Goal: Task Accomplishment & Management: Complete application form

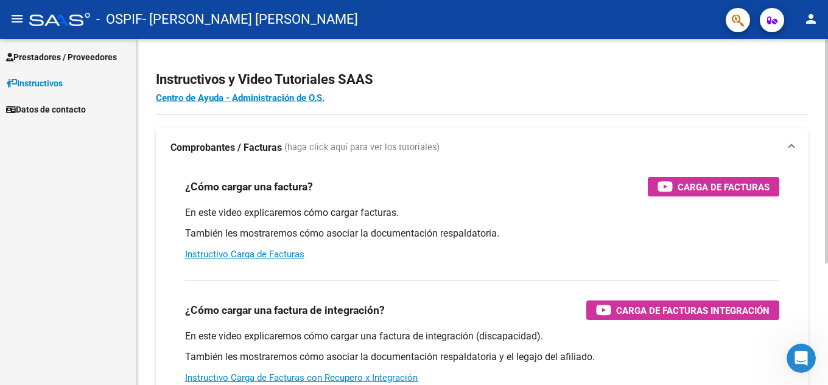
click at [707, 176] on div "¿Cómo cargar una factura? Carga de Facturas En este video explicaremos cómo car…" at bounding box center [481, 218] width 623 height 103
click at [707, 183] on span "Carga de Facturas" at bounding box center [723, 187] width 92 height 15
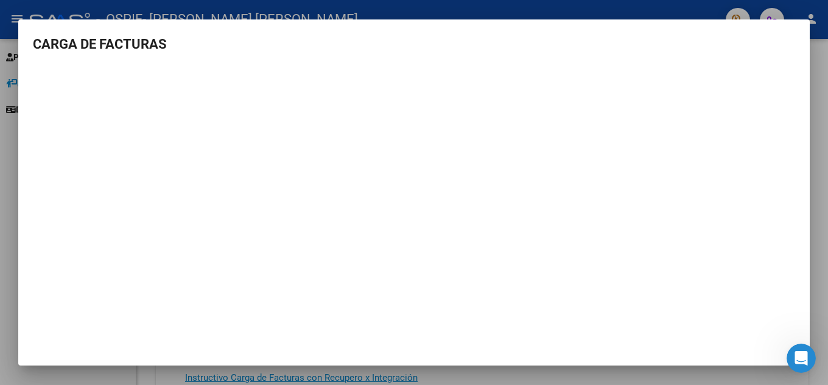
click at [827, 83] on div at bounding box center [414, 192] width 828 height 385
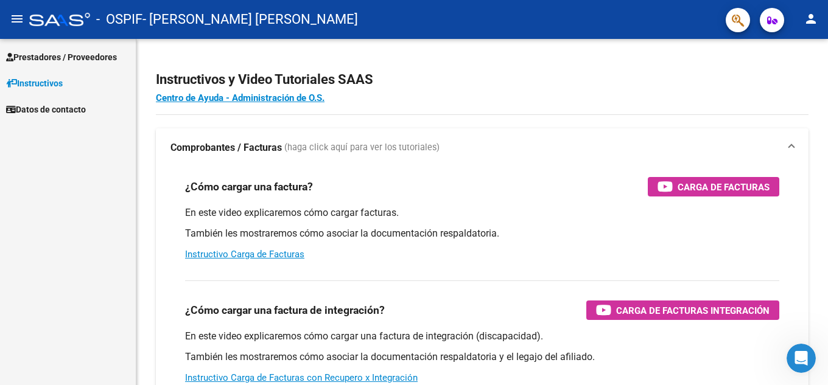
click at [35, 54] on span "Prestadores / Proveedores" at bounding box center [61, 57] width 111 height 13
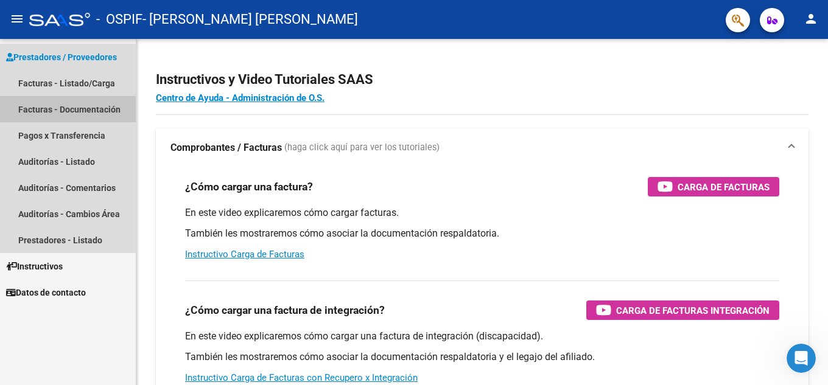
click at [63, 111] on link "Facturas - Documentación" at bounding box center [68, 109] width 136 height 26
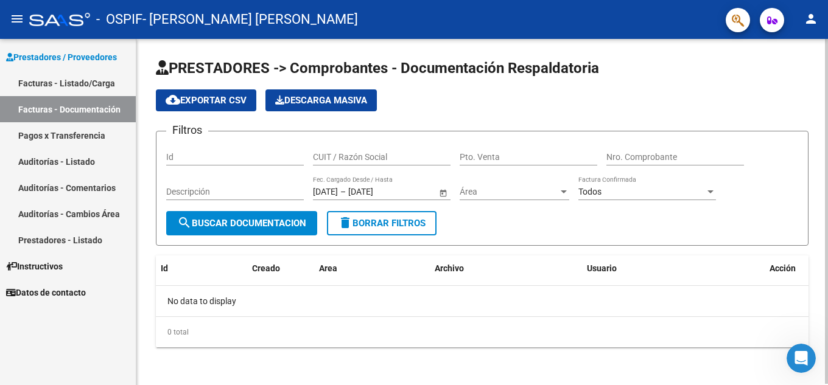
click at [243, 158] on input "Id" at bounding box center [235, 157] width 138 height 10
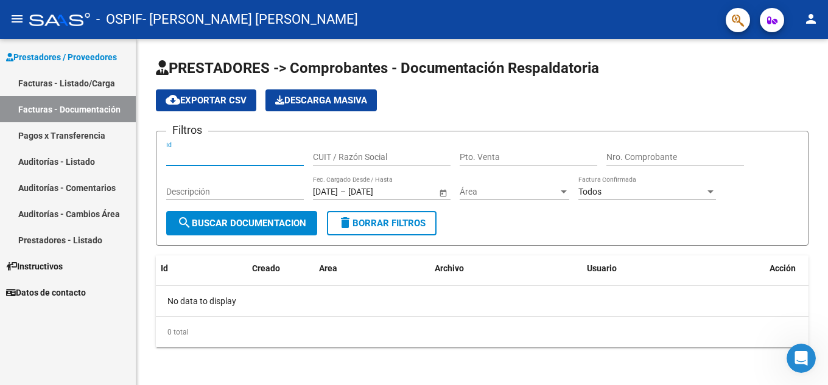
click at [48, 53] on span "Prestadores / Proveedores" at bounding box center [61, 57] width 111 height 13
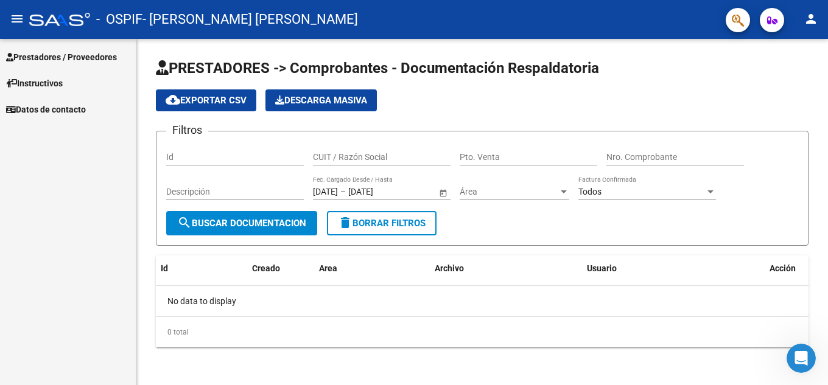
click at [47, 84] on span "Instructivos" at bounding box center [34, 83] width 57 height 13
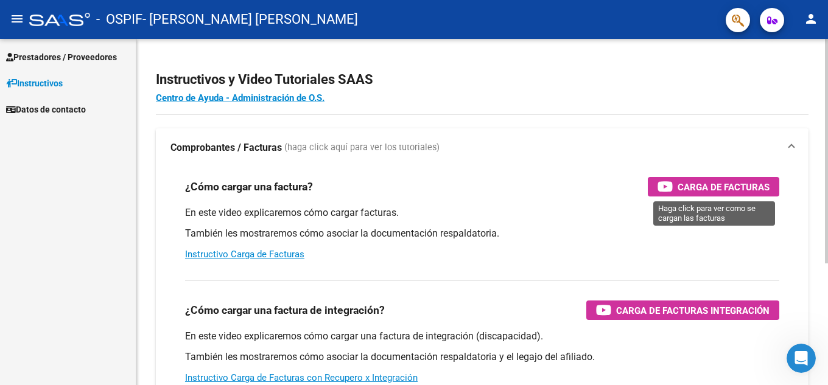
click at [704, 181] on span "Carga de Facturas" at bounding box center [723, 187] width 92 height 15
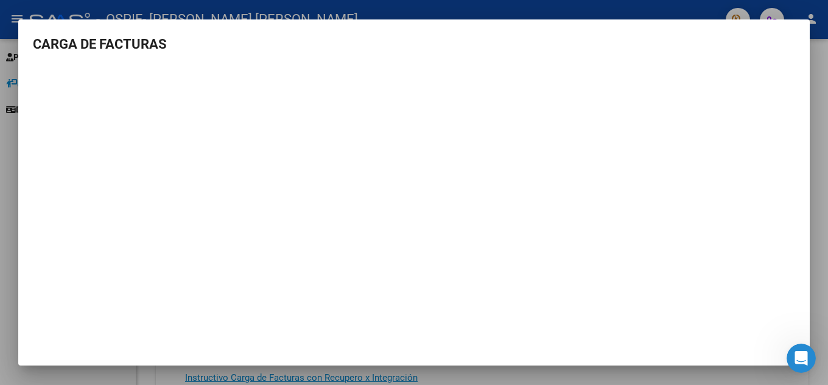
click at [482, 348] on mat-dialog-container "CARGA DE FACTURAS" at bounding box center [413, 192] width 791 height 347
click at [824, 267] on div at bounding box center [414, 192] width 828 height 385
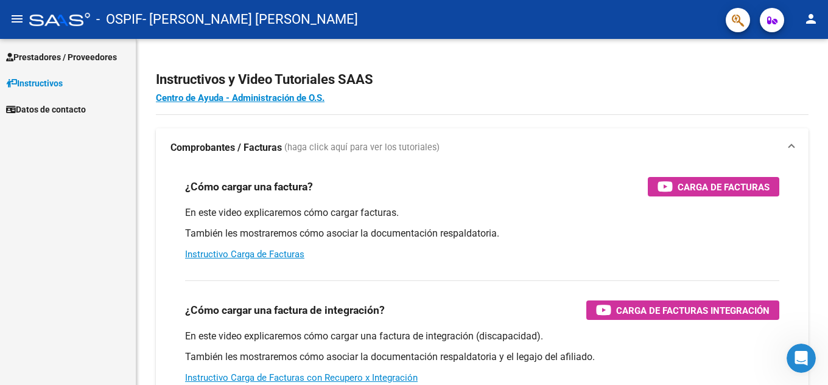
click at [12, 19] on mat-icon "menu" at bounding box center [17, 19] width 15 height 15
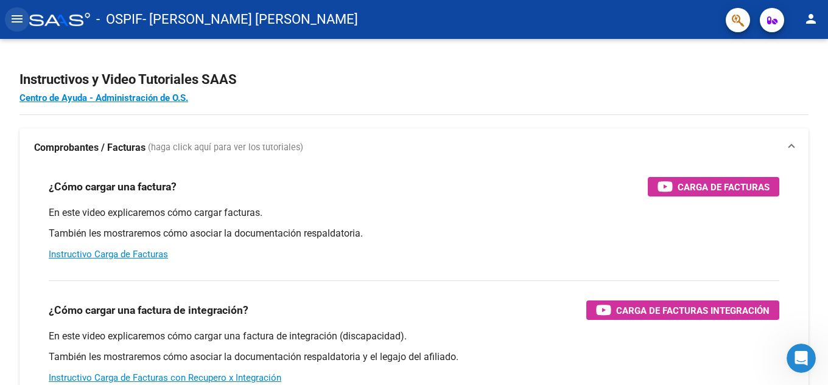
click at [10, 27] on button "menu" at bounding box center [17, 19] width 24 height 24
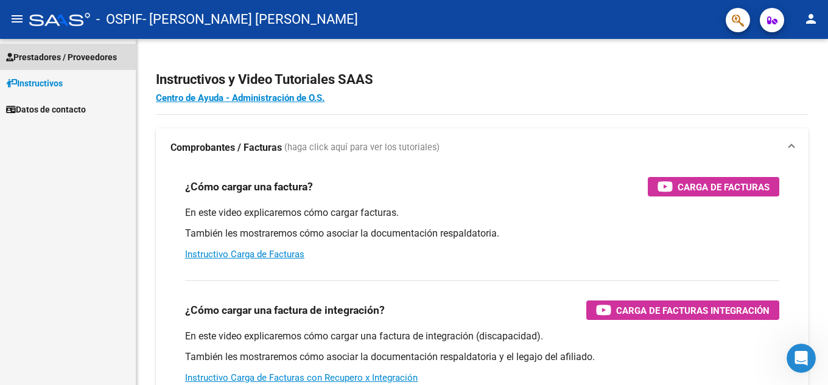
click at [43, 55] on span "Prestadores / Proveedores" at bounding box center [61, 57] width 111 height 13
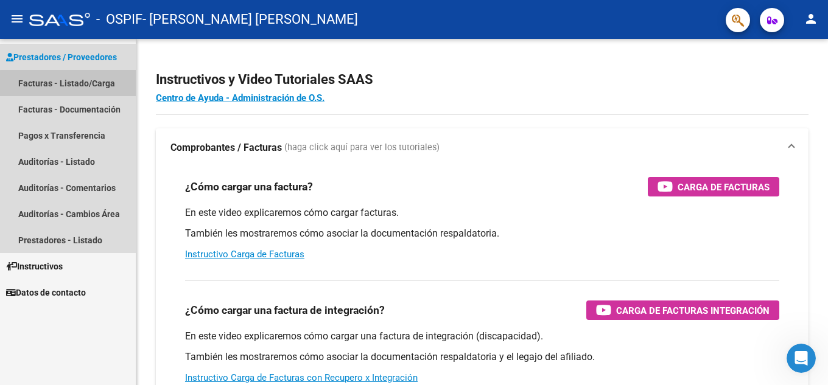
click at [76, 84] on link "Facturas - Listado/Carga" at bounding box center [68, 83] width 136 height 26
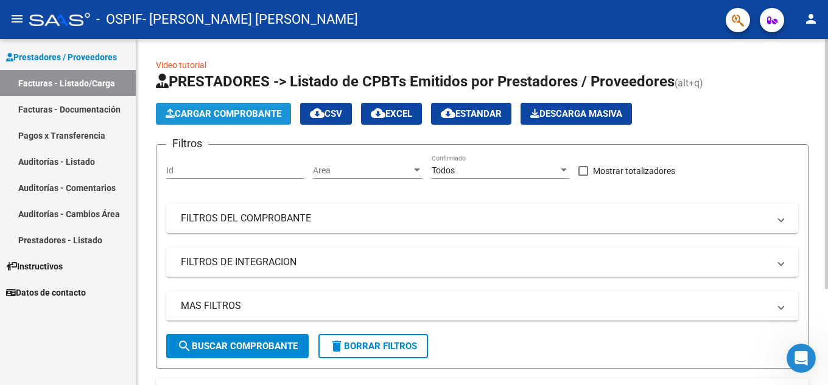
click at [263, 114] on span "Cargar Comprobante" at bounding box center [224, 113] width 116 height 11
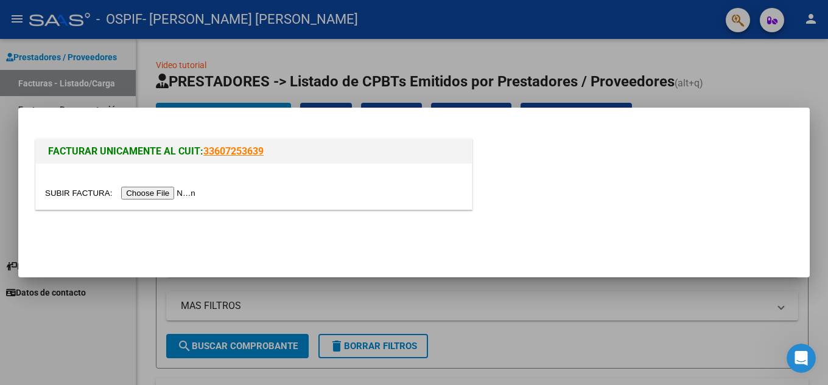
click at [175, 197] on input "file" at bounding box center [122, 193] width 154 height 13
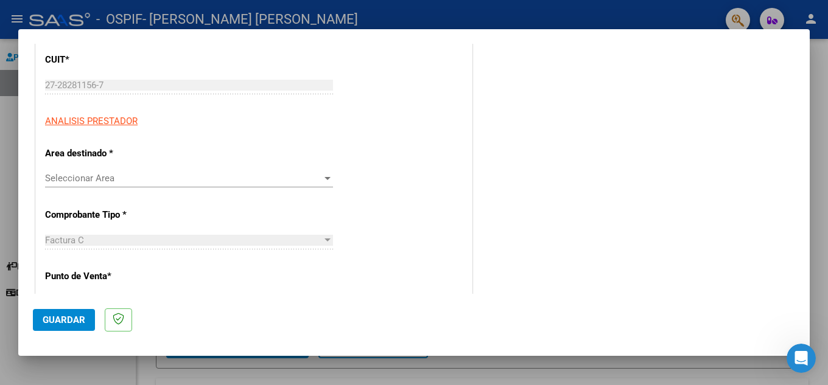
scroll to position [183, 0]
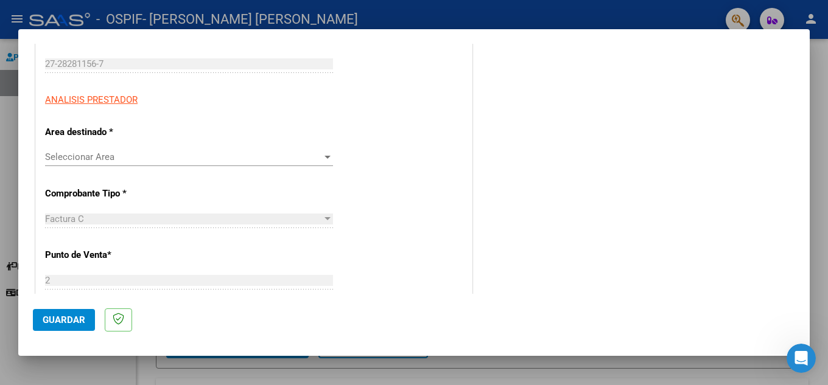
click at [164, 155] on span "Seleccionar Area" at bounding box center [183, 157] width 277 height 11
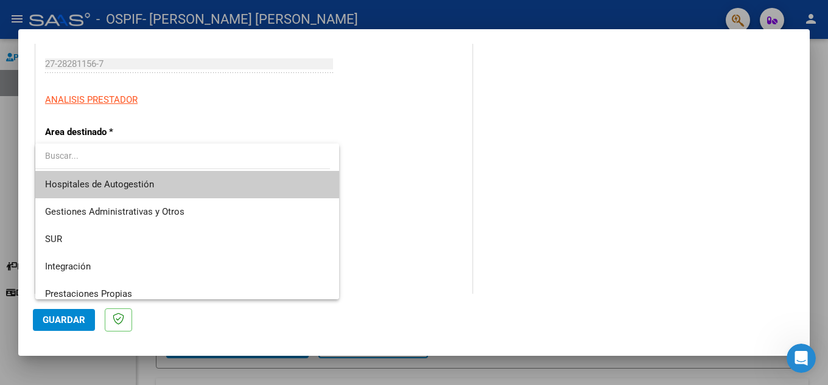
click at [167, 185] on span "Hospitales de Autogestión" at bounding box center [187, 184] width 284 height 27
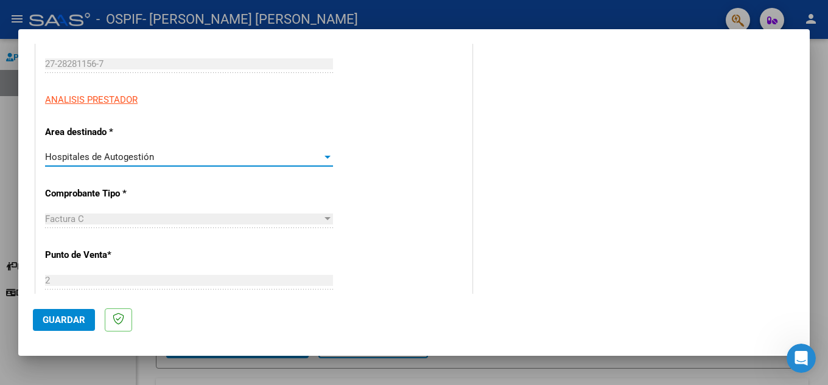
click at [158, 222] on div "Factura C" at bounding box center [183, 219] width 277 height 11
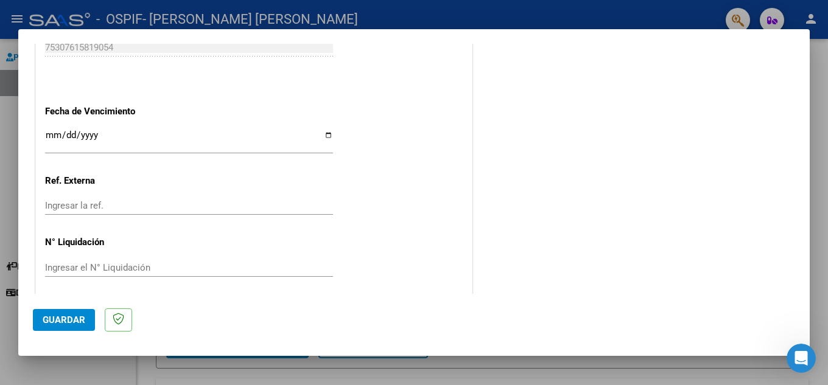
scroll to position [676, 0]
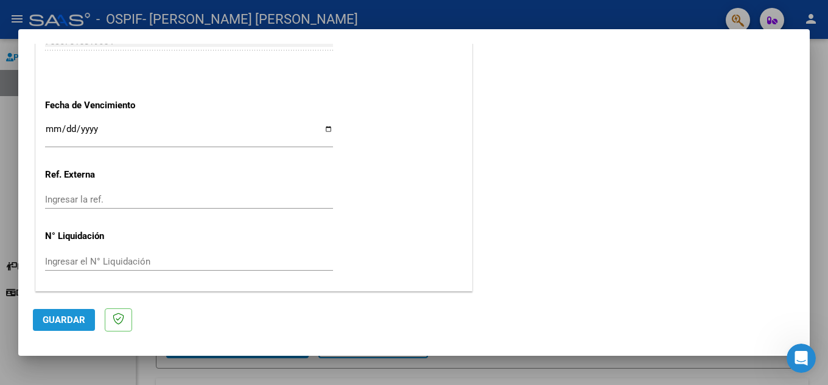
click at [59, 321] on span "Guardar" at bounding box center [64, 320] width 43 height 11
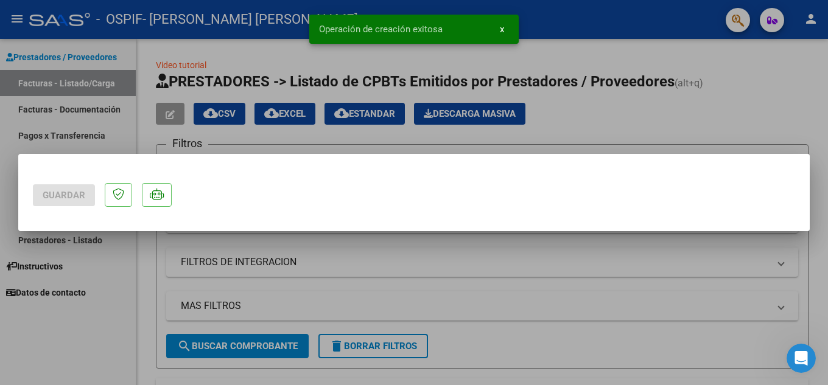
scroll to position [0, 0]
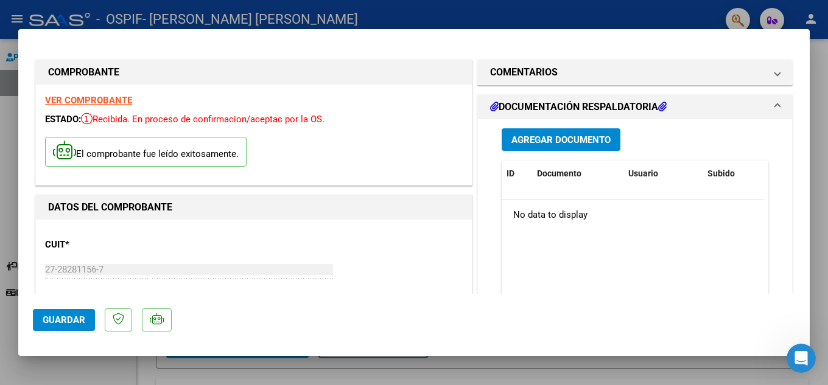
click at [526, 197] on datatable-header "ID Documento Usuario Subido Acción" at bounding box center [633, 180] width 262 height 39
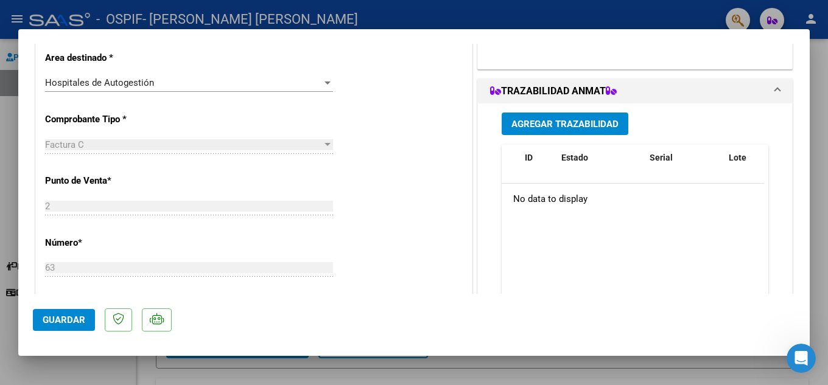
scroll to position [304, 0]
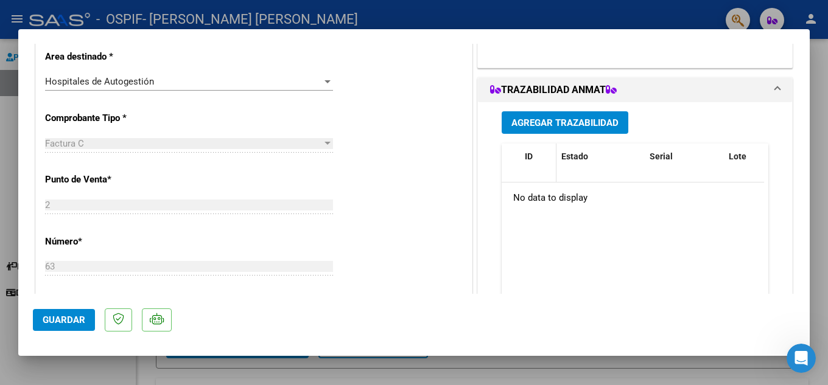
click at [528, 178] on datatable-header-cell "ID" at bounding box center [538, 164] width 37 height 40
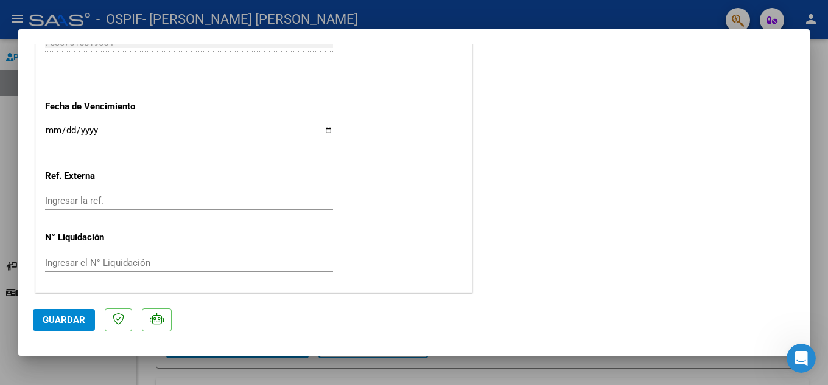
scroll to position [722, 0]
click at [75, 323] on span "Guardar" at bounding box center [64, 320] width 43 height 11
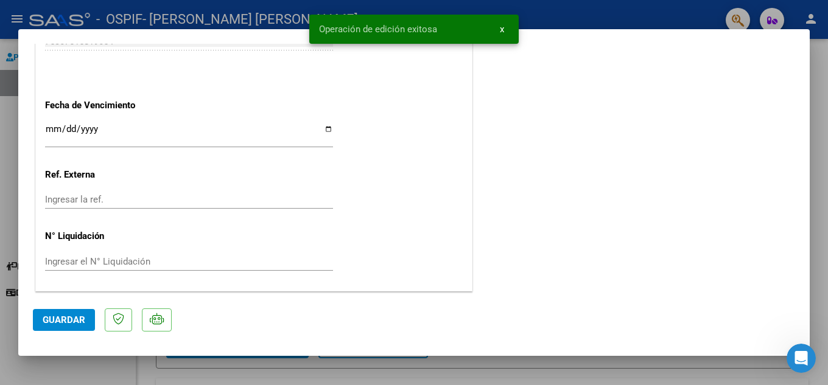
click at [827, 99] on div at bounding box center [414, 192] width 828 height 385
type input "$ 0,00"
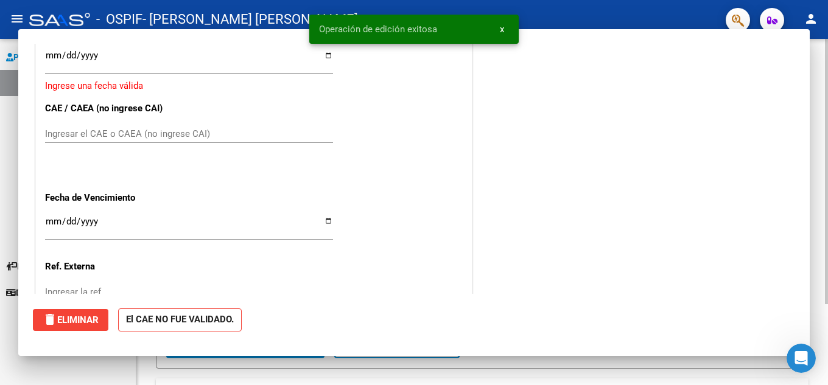
scroll to position [0, 0]
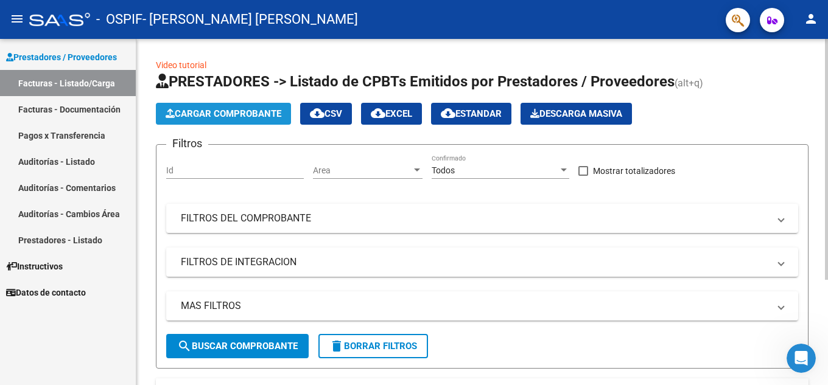
click at [260, 115] on span "Cargar Comprobante" at bounding box center [224, 113] width 116 height 11
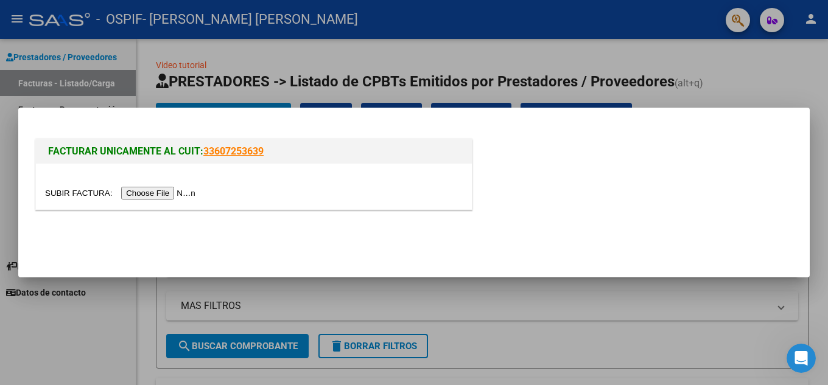
click at [180, 195] on input "file" at bounding box center [122, 193] width 154 height 13
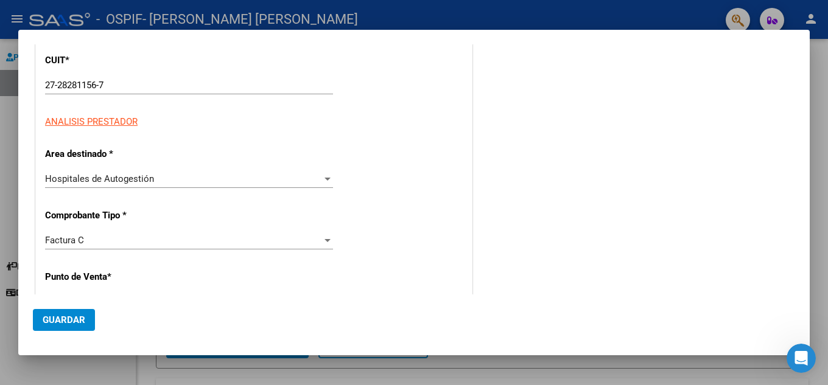
scroll to position [183, 0]
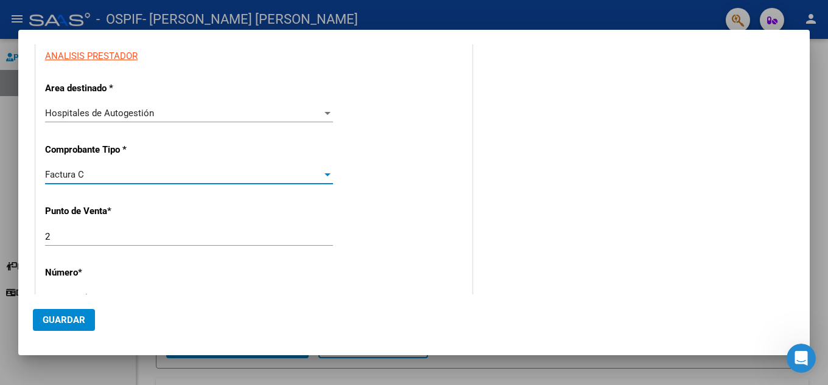
click at [326, 177] on div at bounding box center [327, 175] width 11 height 10
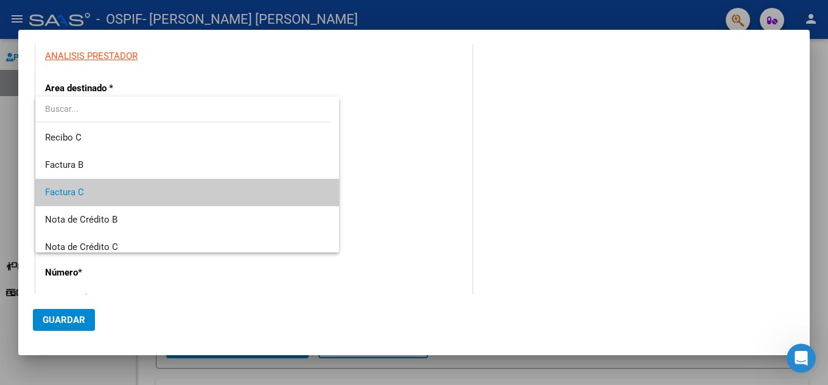
scroll to position [18, 0]
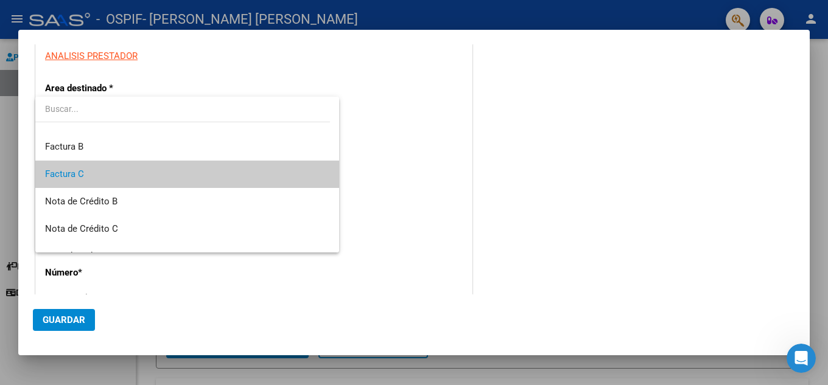
click at [442, 233] on div at bounding box center [414, 192] width 828 height 385
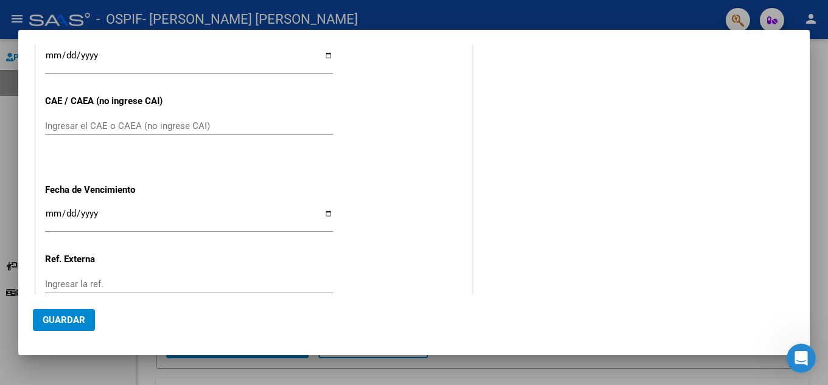
scroll to position [548, 0]
click at [827, 60] on div at bounding box center [414, 192] width 828 height 385
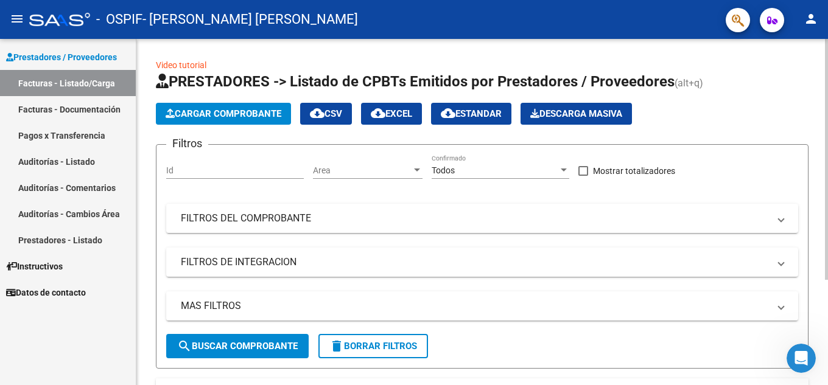
click at [249, 116] on span "Cargar Comprobante" at bounding box center [224, 113] width 116 height 11
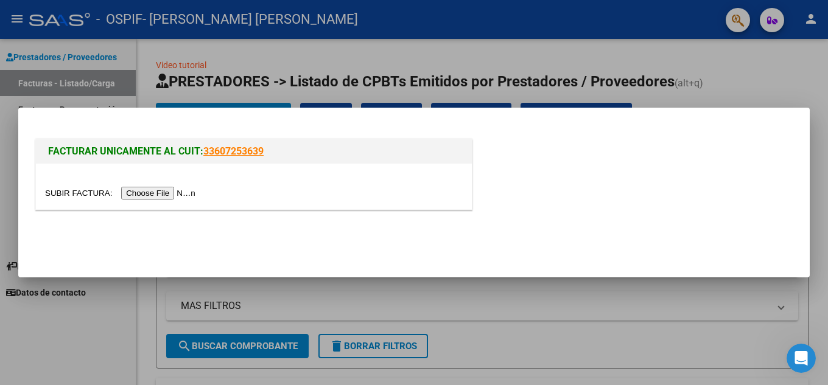
click at [172, 196] on input "file" at bounding box center [122, 193] width 154 height 13
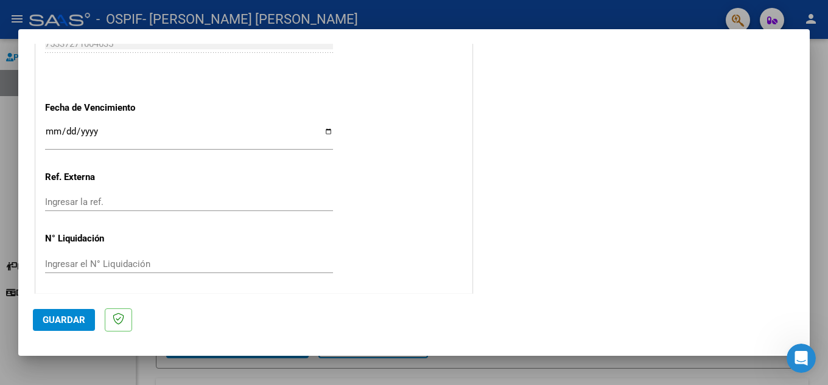
scroll to position [676, 0]
click at [141, 261] on input "Ingresar el N° Liquidación" at bounding box center [189, 261] width 288 height 11
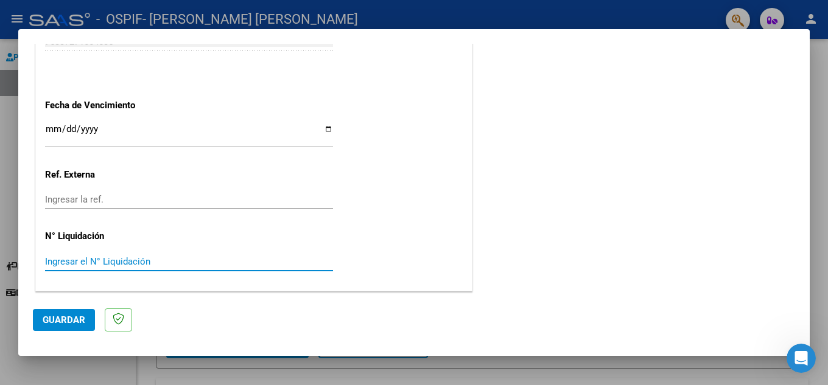
click at [76, 312] on button "Guardar" at bounding box center [64, 320] width 62 height 22
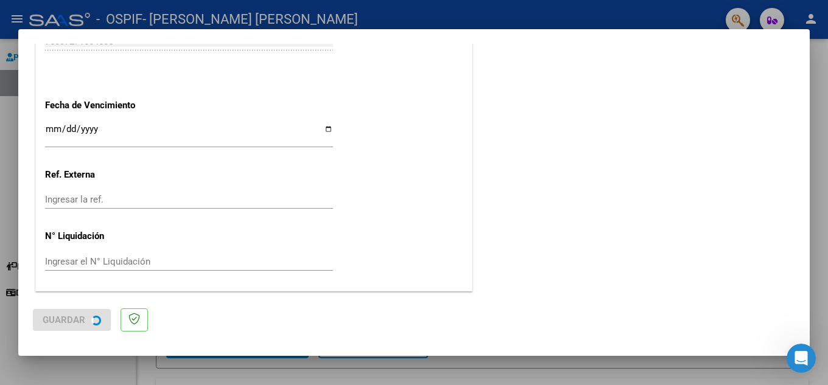
scroll to position [0, 0]
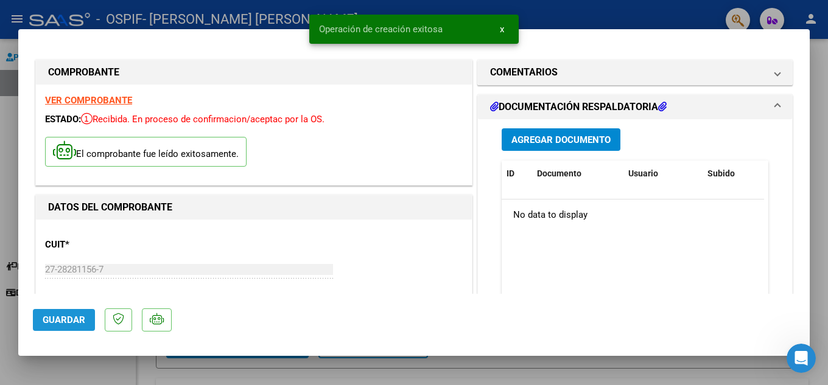
click at [72, 321] on span "Guardar" at bounding box center [64, 320] width 43 height 11
click at [559, 141] on span "Agregar Documento" at bounding box center [560, 140] width 99 height 11
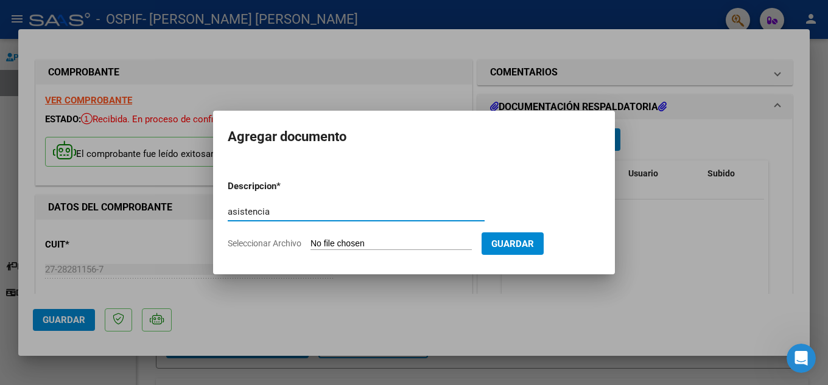
type input "asistencia"
click at [361, 247] on input "Seleccionar Archivo" at bounding box center [390, 245] width 161 height 12
type input "C:\fakepath\asistencia julio (1).pdf"
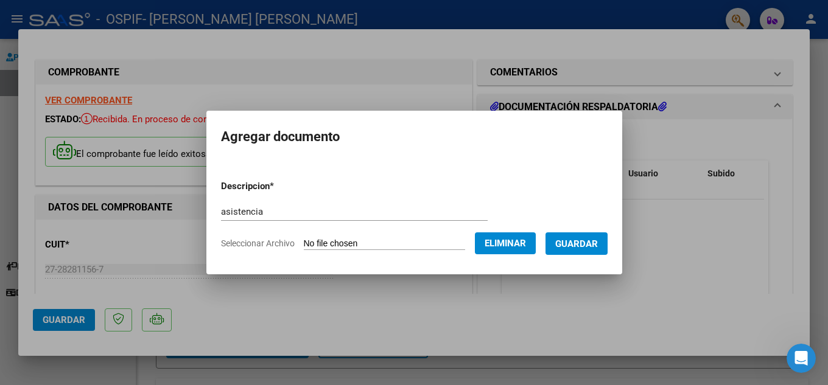
click at [598, 247] on span "Guardar" at bounding box center [576, 244] width 43 height 11
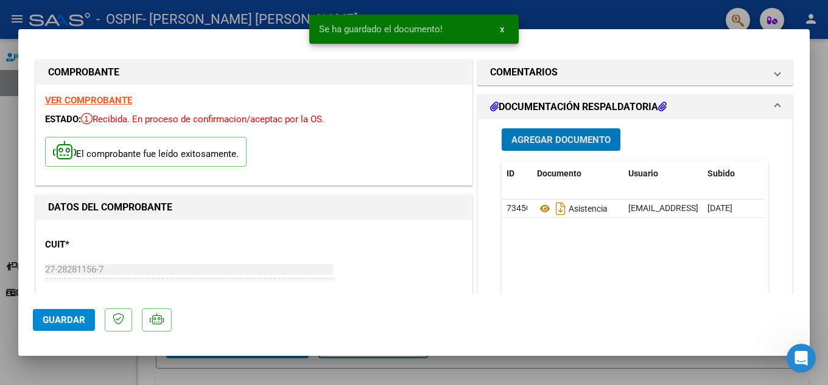
click at [68, 325] on span "Guardar" at bounding box center [64, 320] width 43 height 11
click at [818, 184] on div at bounding box center [414, 192] width 828 height 385
type input "$ 0,00"
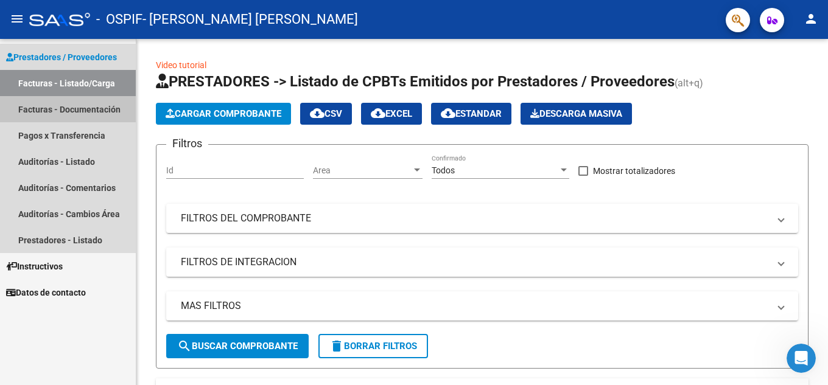
click at [94, 104] on link "Facturas - Documentación" at bounding box center [68, 109] width 136 height 26
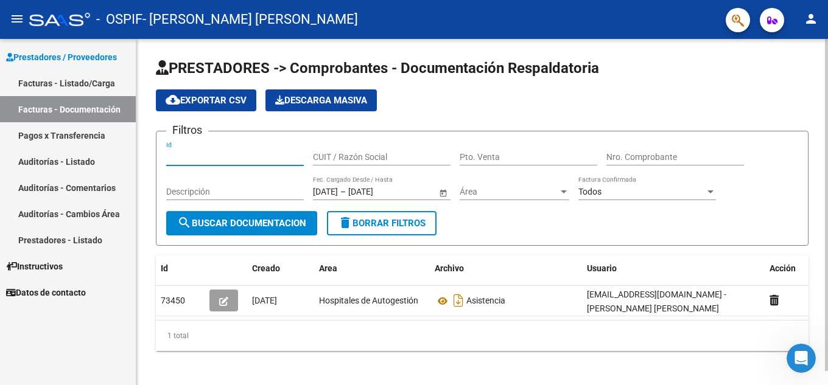
click at [202, 161] on input "Id" at bounding box center [235, 157] width 138 height 10
click at [222, 222] on span "search Buscar Documentacion" at bounding box center [241, 223] width 129 height 11
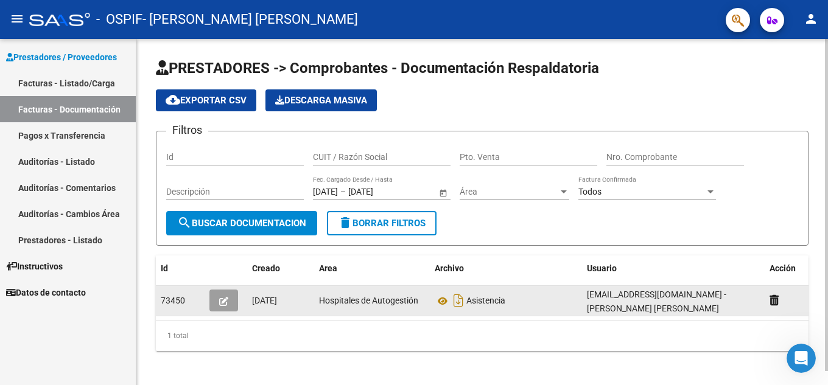
scroll to position [15, 0]
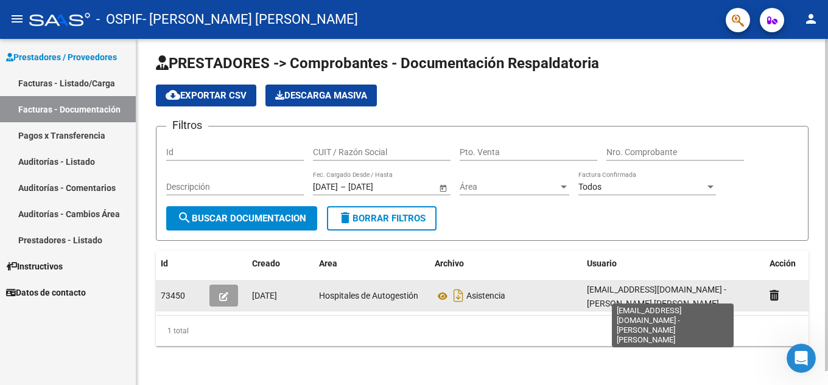
click at [655, 285] on span "[EMAIL_ADDRESS][DOMAIN_NAME] - [PERSON_NAME] [PERSON_NAME]" at bounding box center [656, 297] width 139 height 24
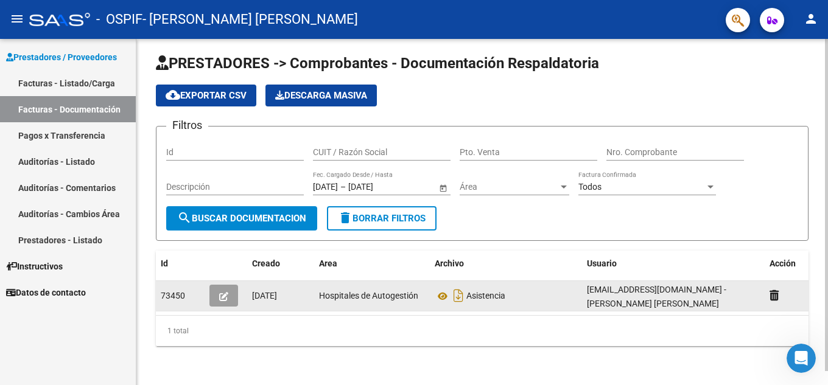
click at [655, 285] on span "[EMAIL_ADDRESS][DOMAIN_NAME] - [PERSON_NAME] [PERSON_NAME]" at bounding box center [656, 297] width 139 height 24
click at [178, 291] on span "73450" at bounding box center [173, 296] width 24 height 10
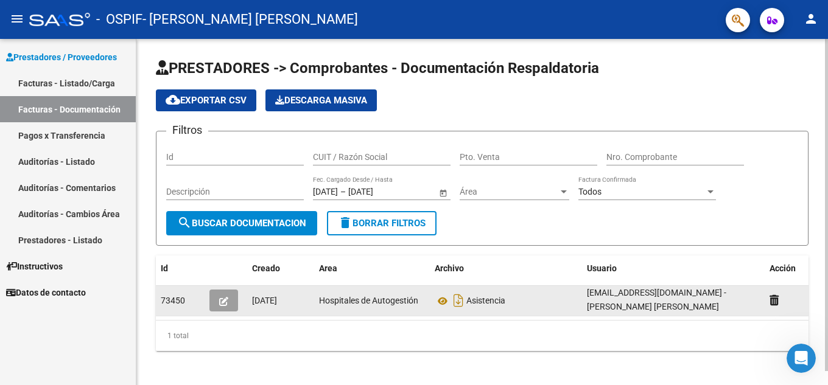
scroll to position [2, 0]
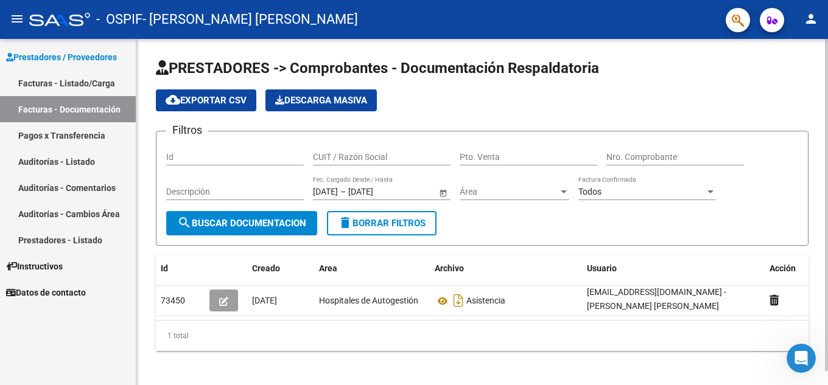
click at [253, 341] on div "1 total" at bounding box center [482, 336] width 652 height 30
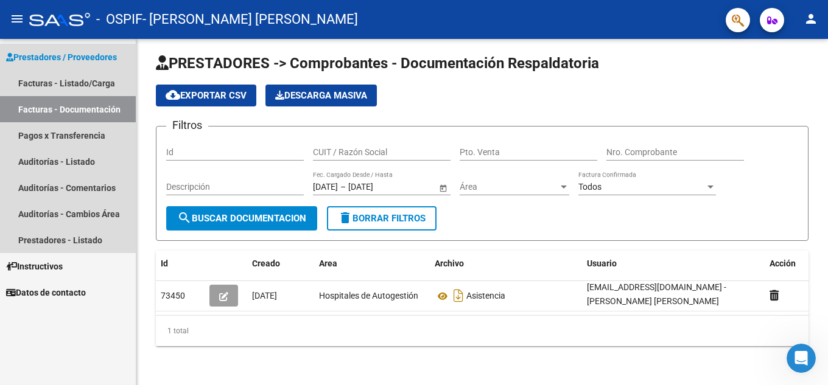
click at [80, 108] on link "Facturas - Documentación" at bounding box center [68, 109] width 136 height 26
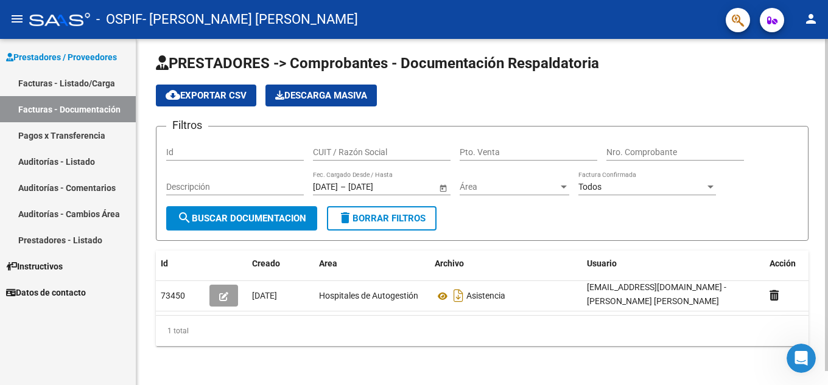
click at [222, 93] on button "cloud_download Exportar CSV" at bounding box center [206, 96] width 100 height 22
click at [12, 26] on mat-icon "menu" at bounding box center [17, 19] width 15 height 15
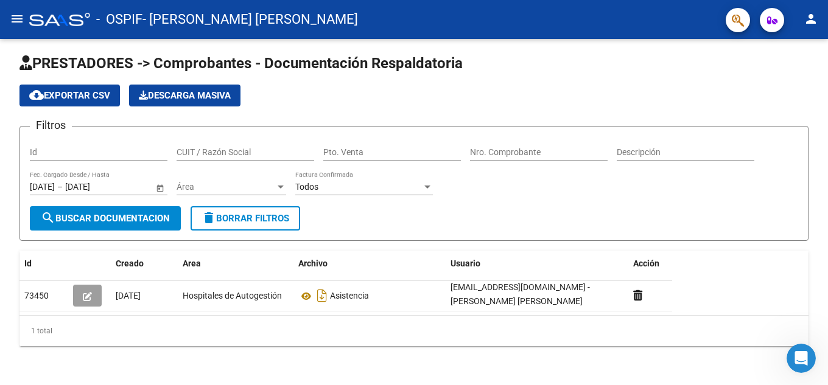
click at [27, 19] on button "menu" at bounding box center [17, 19] width 24 height 24
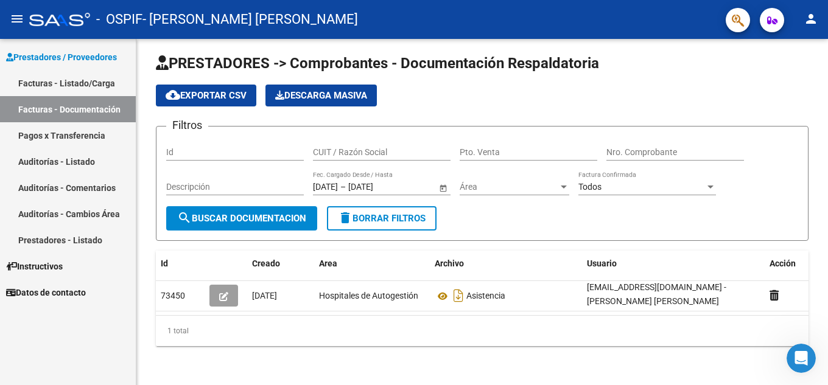
click at [41, 52] on span "Prestadores / Proveedores" at bounding box center [61, 57] width 111 height 13
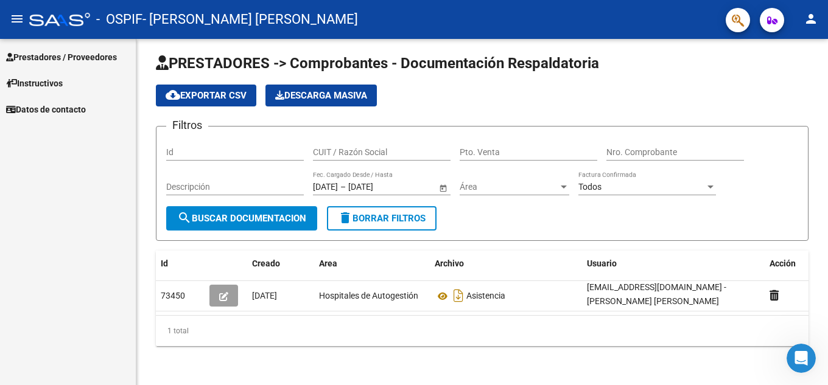
click at [44, 59] on span "Prestadores / Proveedores" at bounding box center [61, 57] width 111 height 13
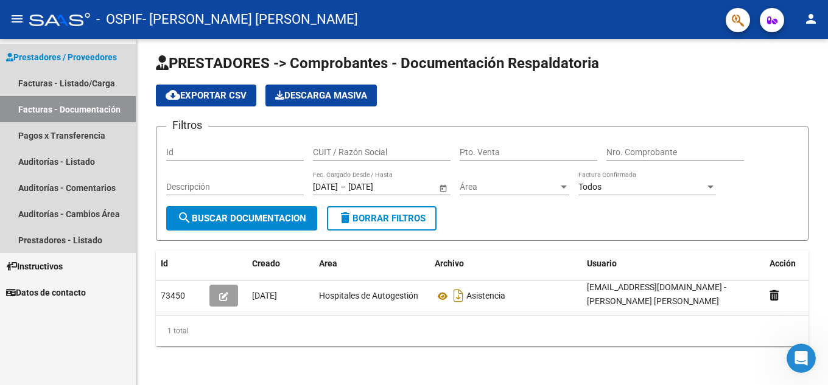
click at [51, 108] on link "Facturas - Documentación" at bounding box center [68, 109] width 136 height 26
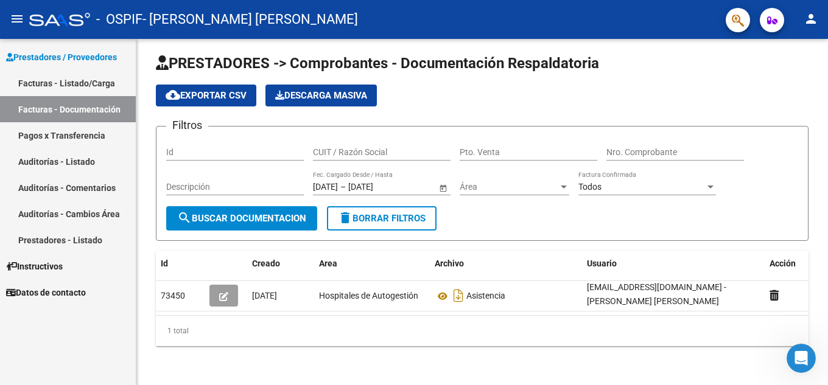
click at [51, 108] on link "Facturas - Documentación" at bounding box center [68, 109] width 136 height 26
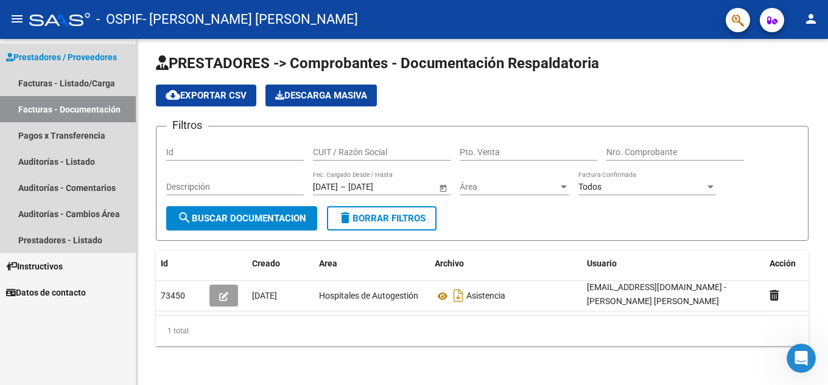
click at [51, 108] on link "Facturas - Documentación" at bounding box center [68, 109] width 136 height 26
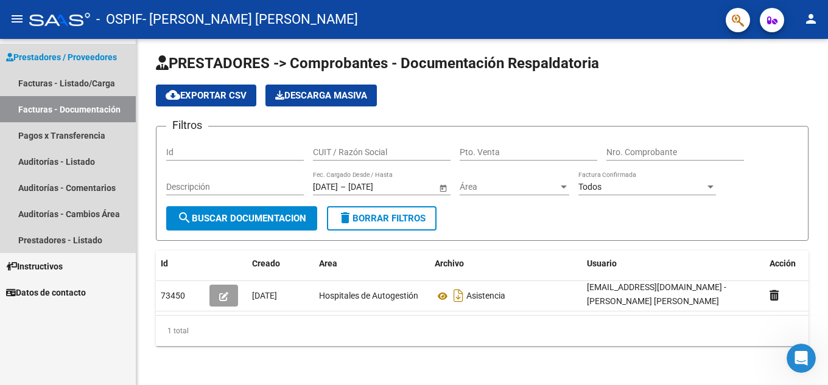
click at [51, 108] on link "Facturas - Documentación" at bounding box center [68, 109] width 136 height 26
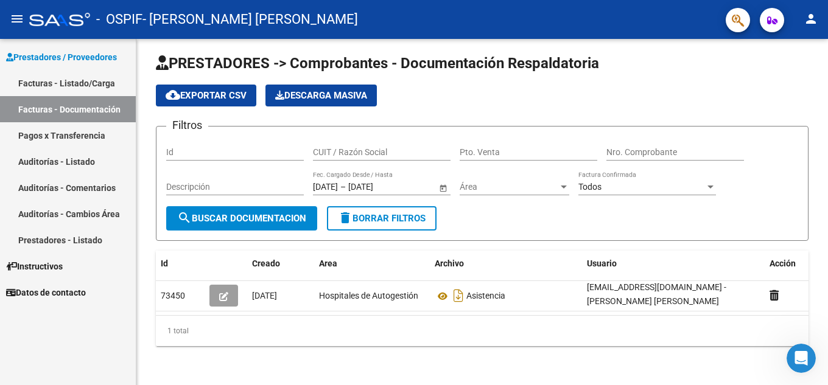
click at [88, 85] on link "Facturas - Listado/Carga" at bounding box center [68, 83] width 136 height 26
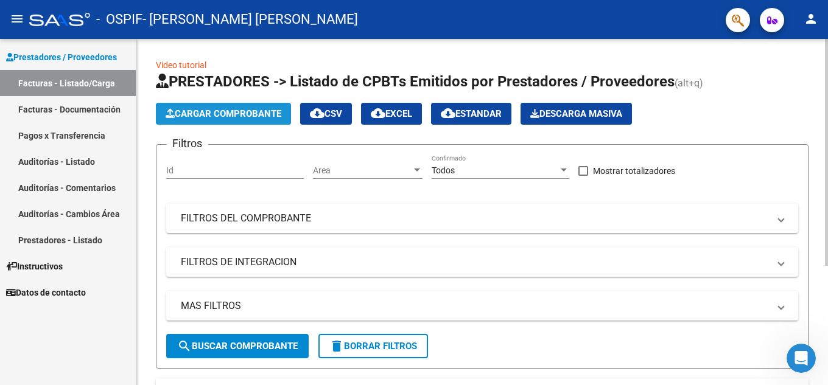
click at [207, 116] on span "Cargar Comprobante" at bounding box center [224, 113] width 116 height 11
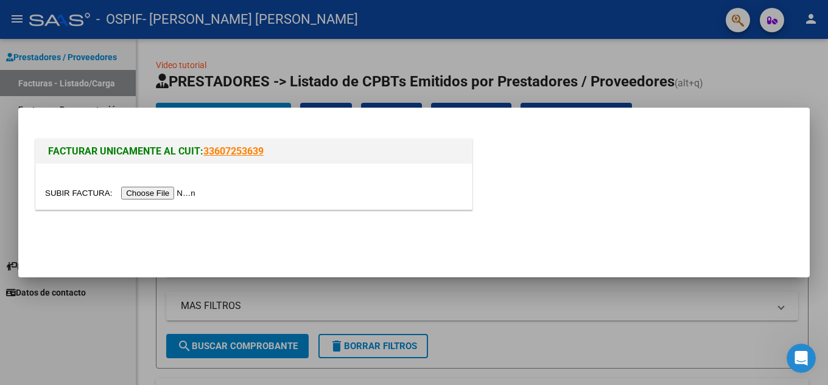
click at [184, 192] on input "file" at bounding box center [122, 193] width 154 height 13
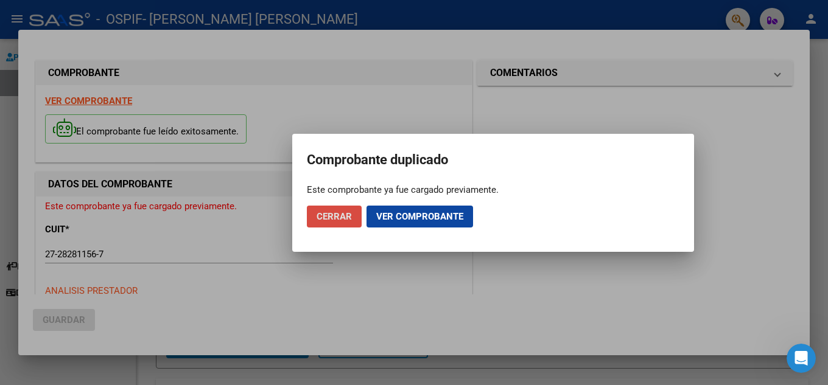
click at [320, 219] on span "Cerrar" at bounding box center [334, 216] width 35 height 11
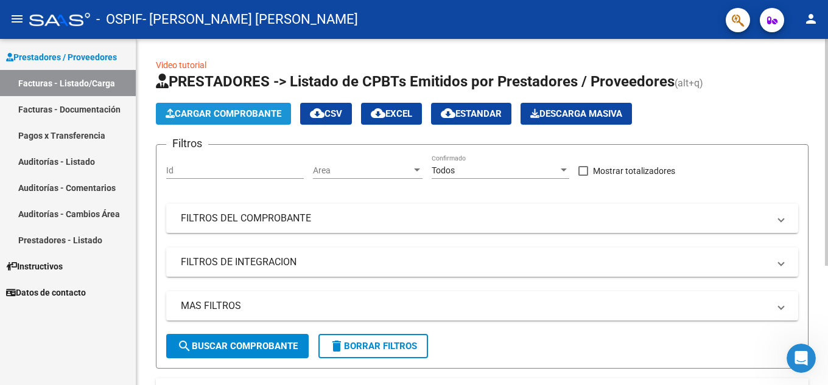
click at [223, 120] on button "Cargar Comprobante" at bounding box center [223, 114] width 135 height 22
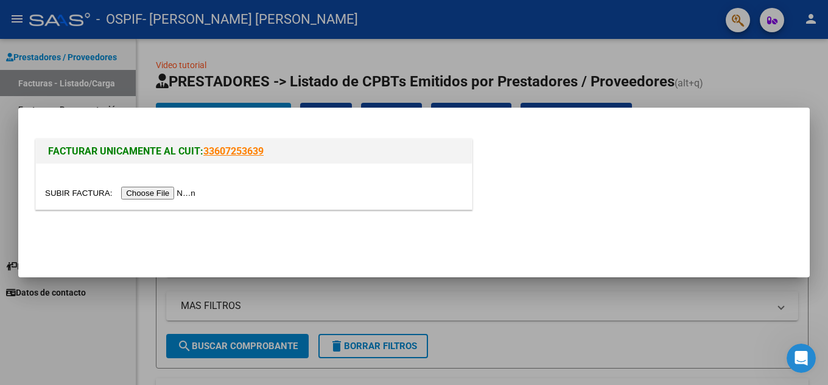
click at [155, 193] on input "file" at bounding box center [122, 193] width 154 height 13
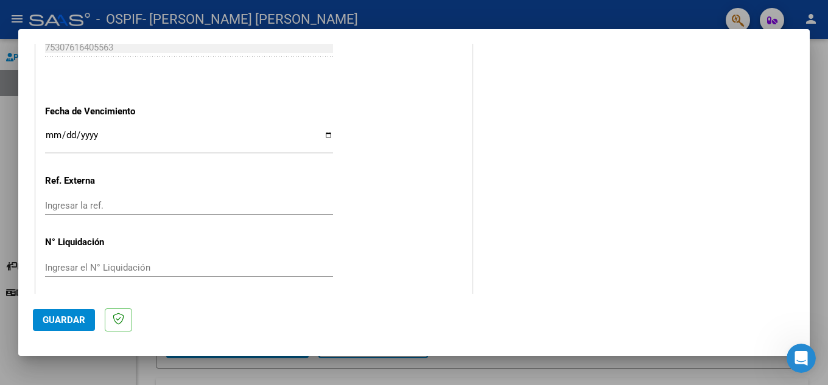
scroll to position [676, 0]
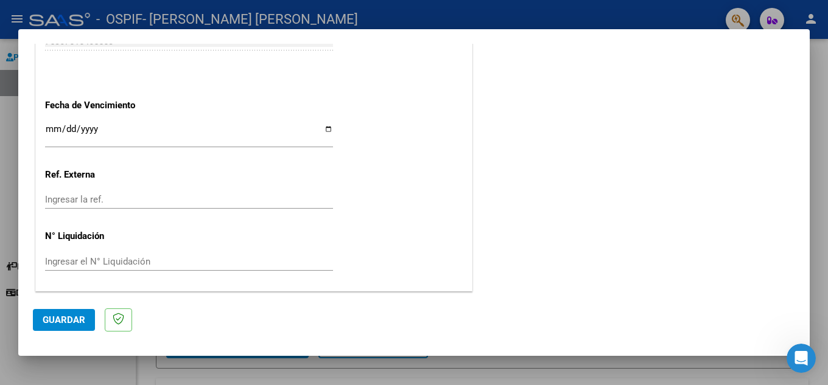
click at [67, 325] on span "Guardar" at bounding box center [64, 320] width 43 height 11
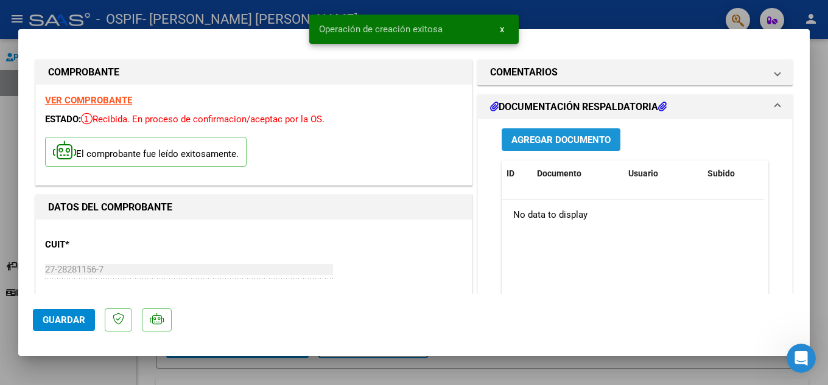
click at [592, 141] on span "Agregar Documento" at bounding box center [560, 140] width 99 height 11
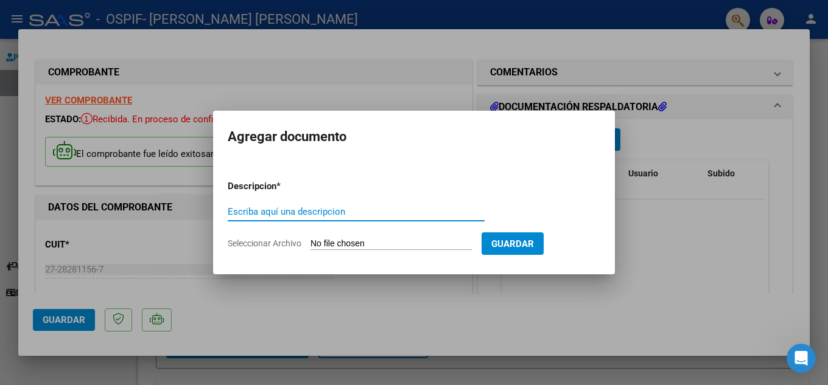
click at [534, 241] on span "Guardar" at bounding box center [512, 244] width 43 height 11
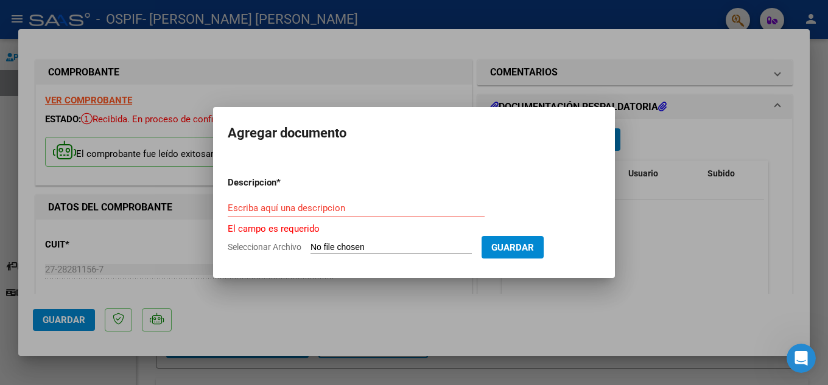
click at [355, 250] on input "Seleccionar Archivo" at bounding box center [390, 248] width 161 height 12
type input "C:\fakepath\asistencia.jfif"
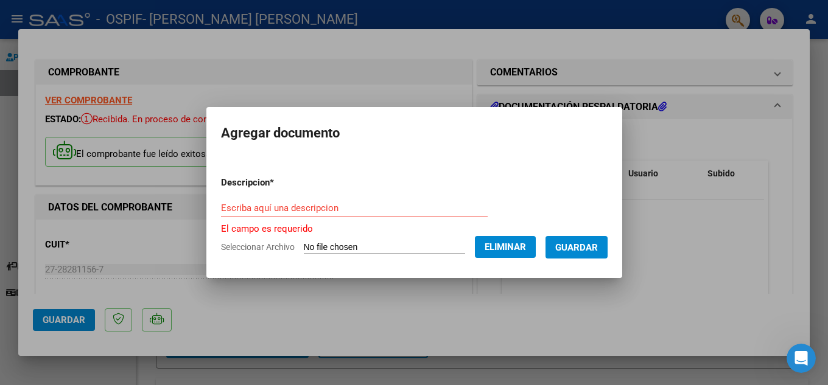
click at [261, 207] on input "Escriba aquí una descripcion" at bounding box center [354, 208] width 267 height 11
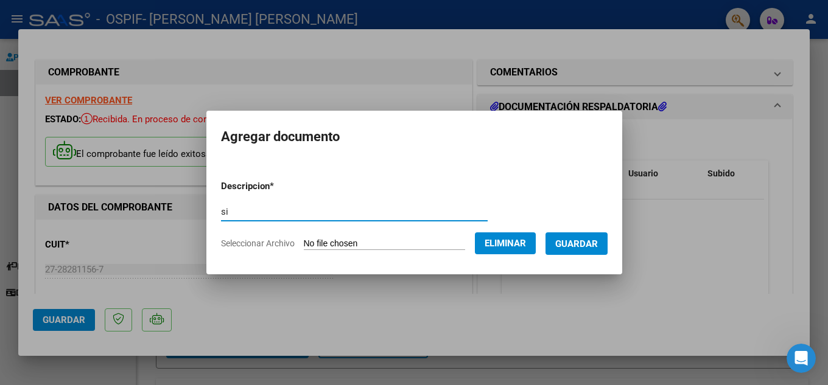
type input "s"
type input "asistencia"
click at [587, 242] on span "Guardar" at bounding box center [576, 244] width 43 height 11
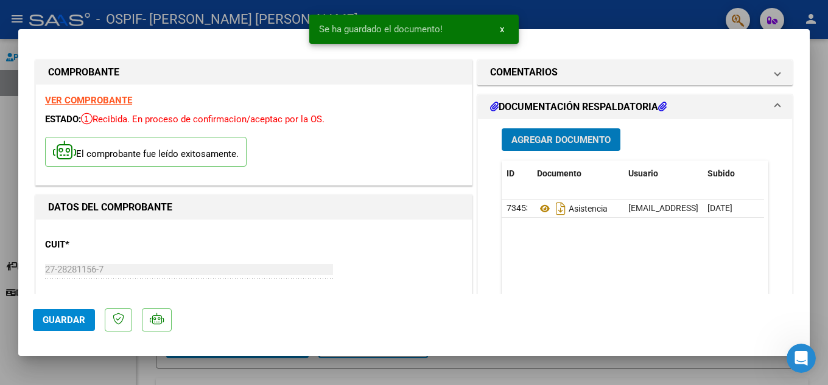
click at [55, 320] on span "Guardar" at bounding box center [64, 320] width 43 height 11
click at [824, 205] on div at bounding box center [414, 192] width 828 height 385
type input "$ 0,00"
